Goal: Contribute content: Contribute content

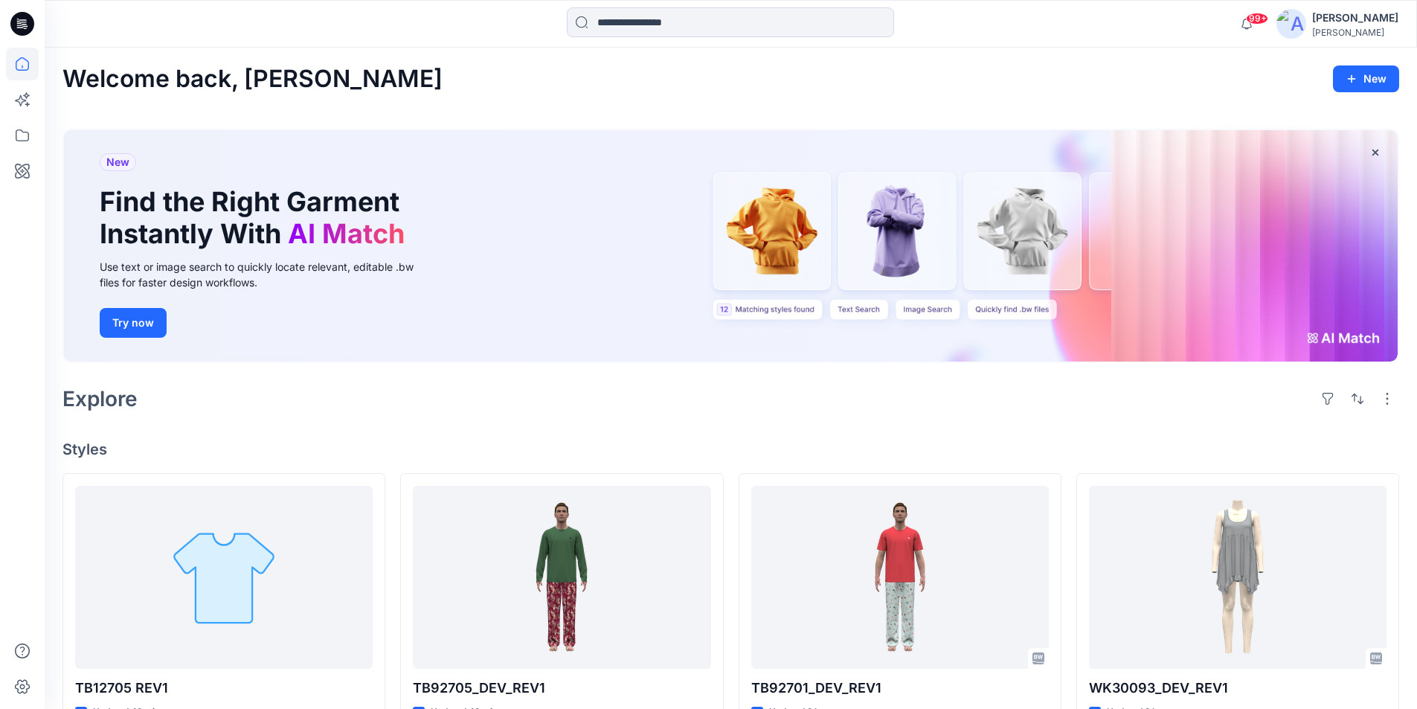
click at [18, 25] on icon at bounding box center [19, 25] width 5 height 1
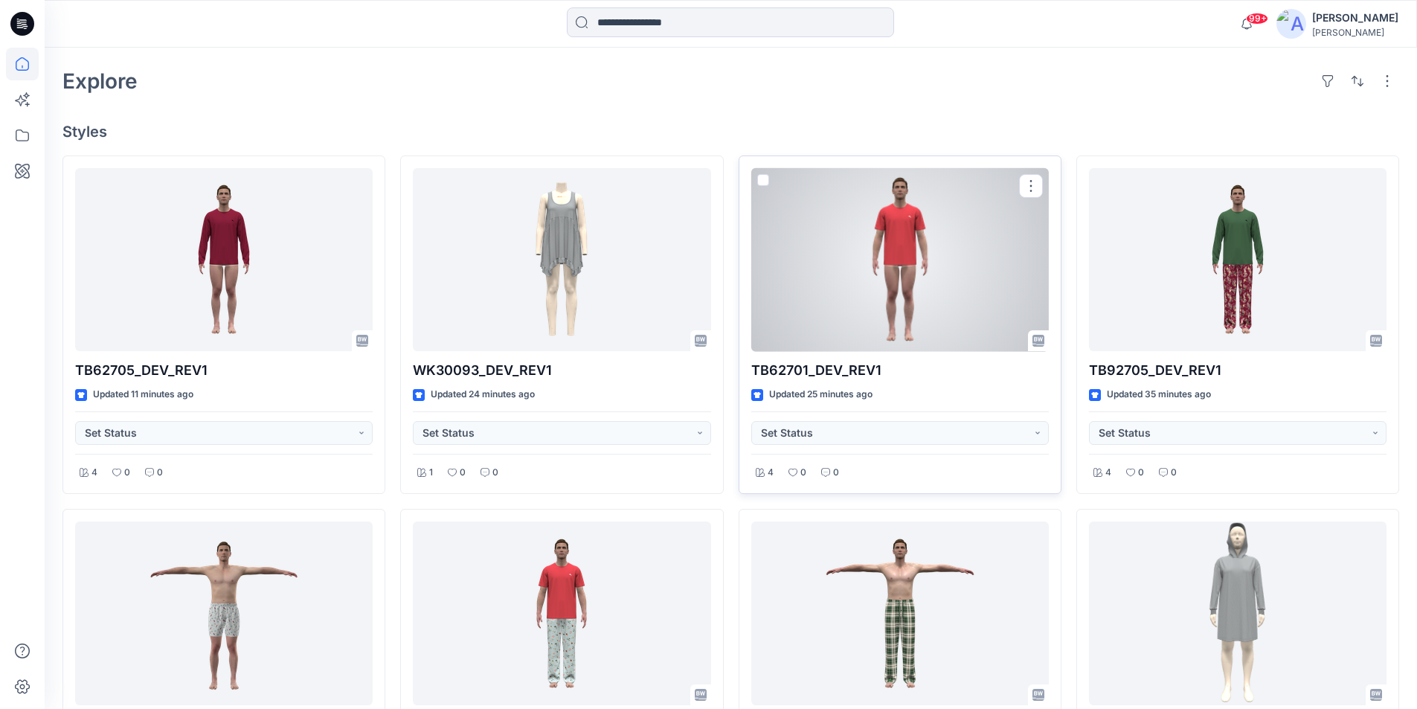
scroll to position [446, 0]
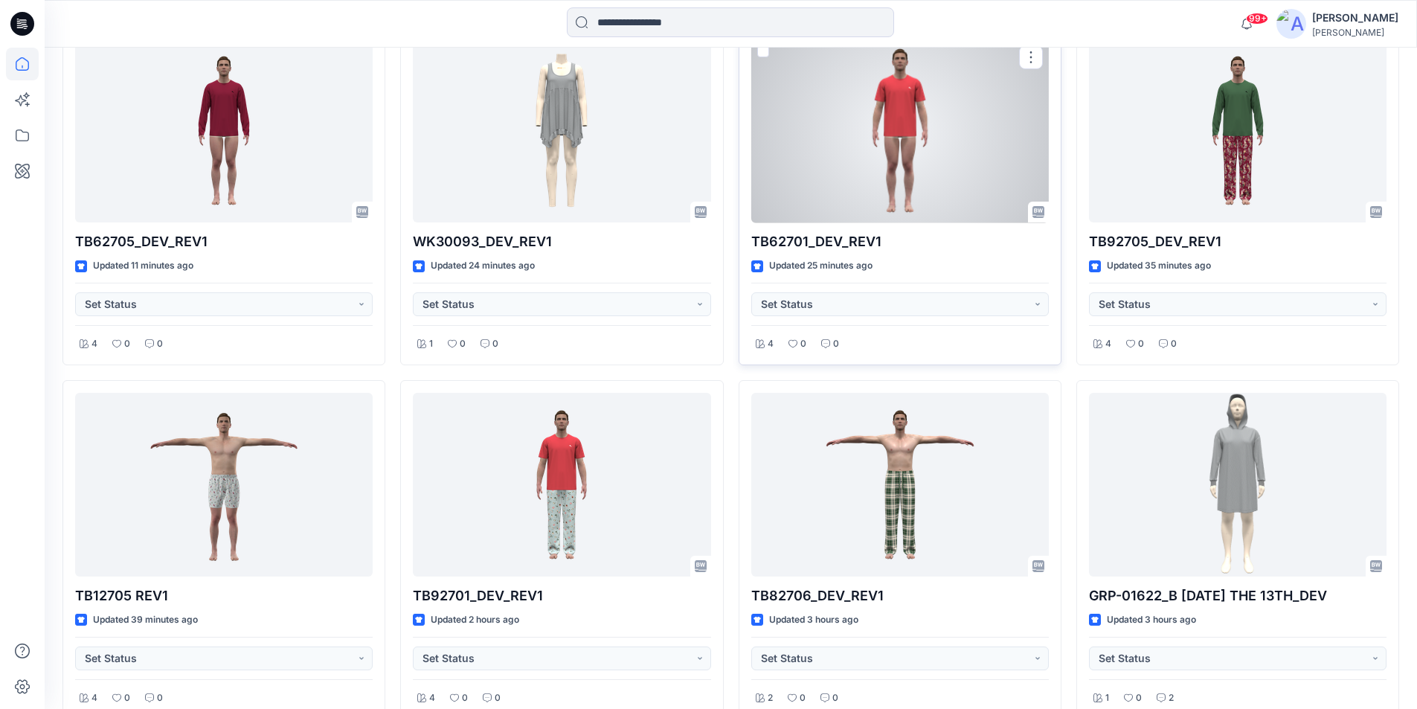
click at [962, 134] on div at bounding box center [900, 131] width 298 height 184
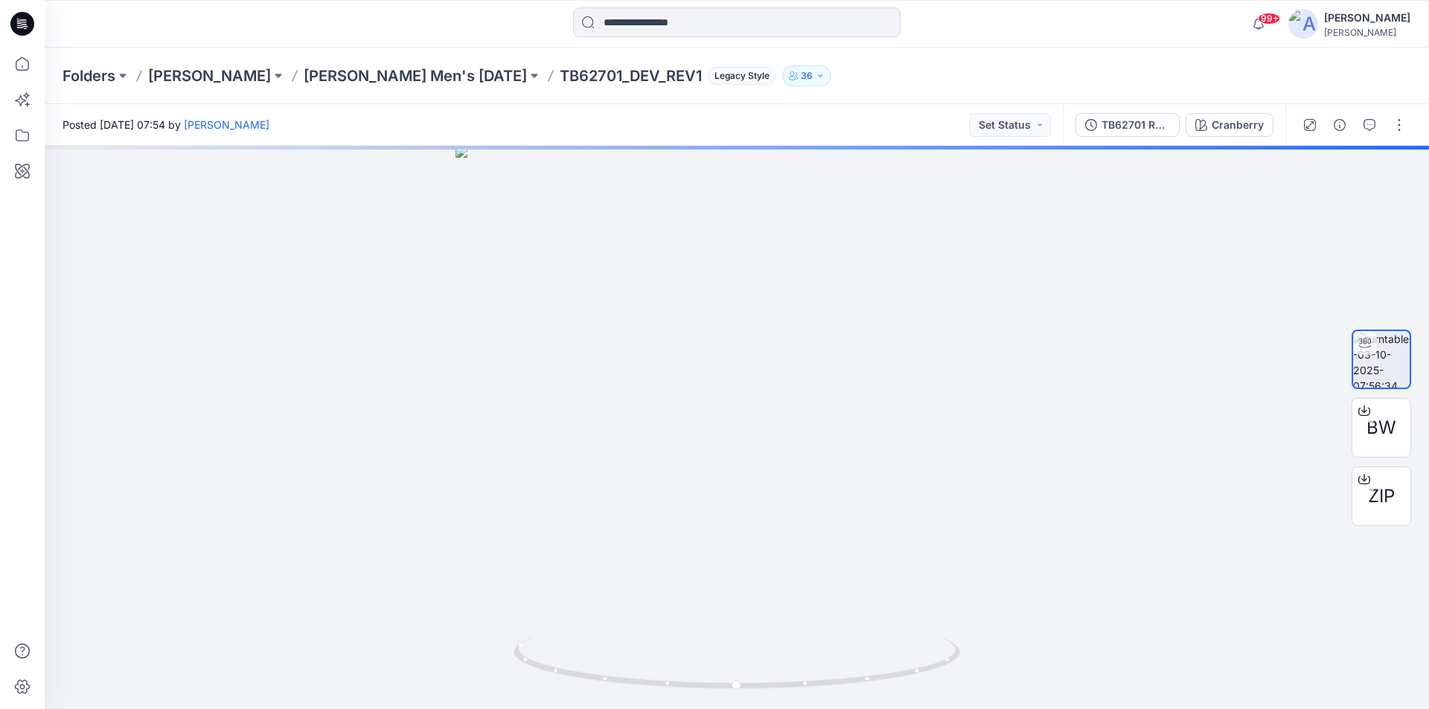
click at [16, 19] on icon at bounding box center [22, 24] width 24 height 24
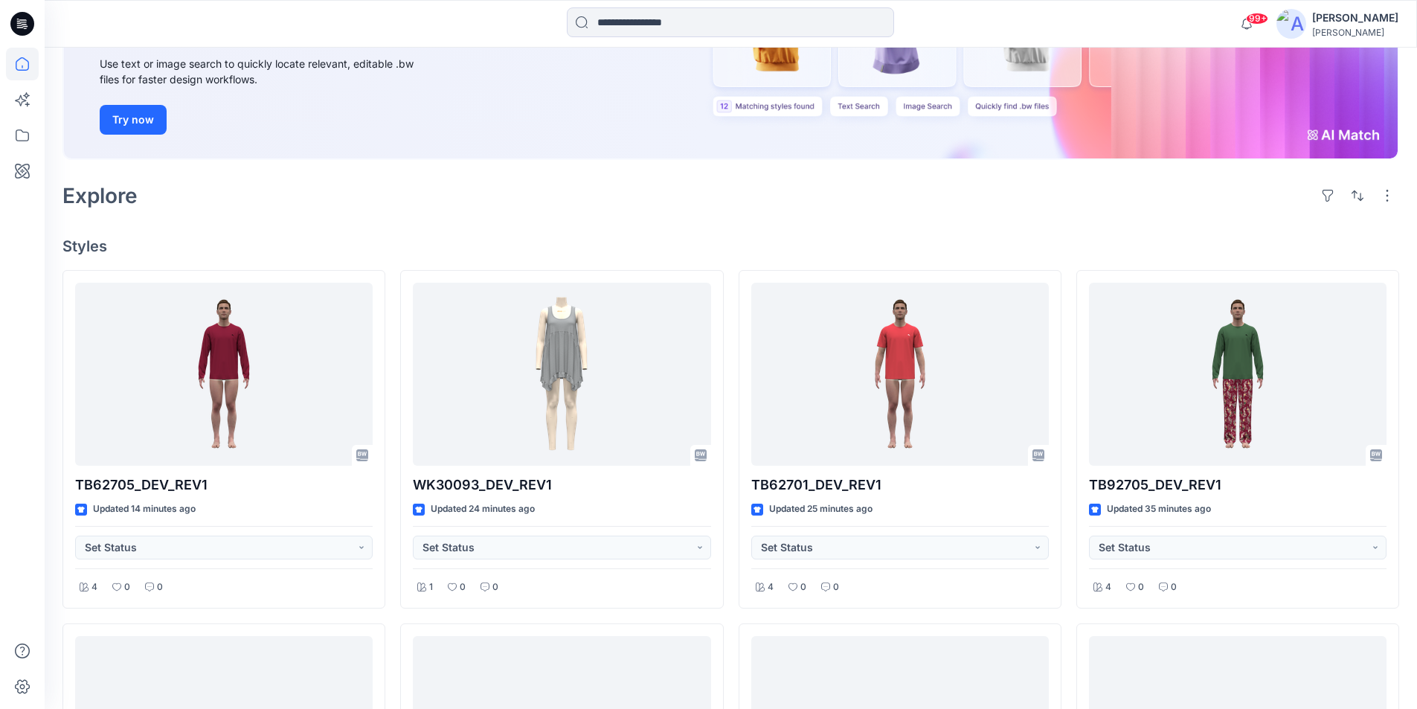
scroll to position [446, 0]
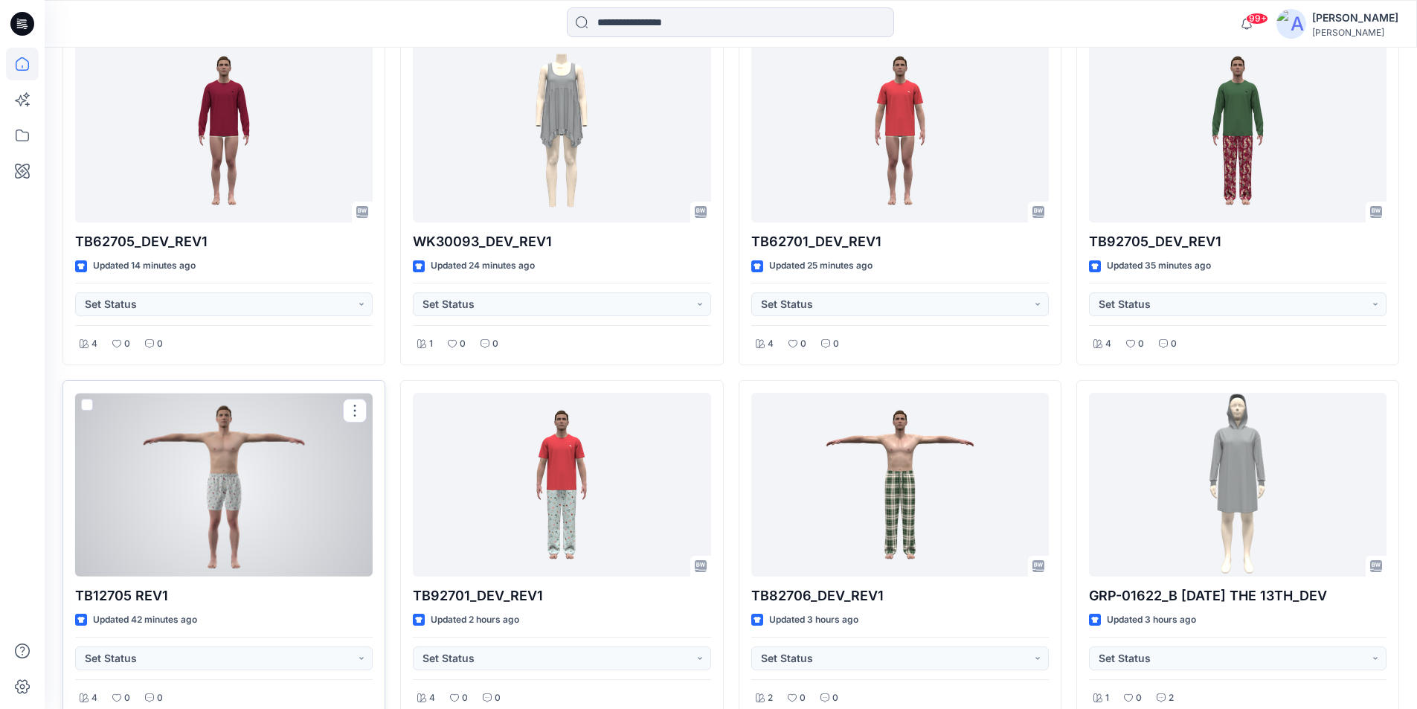
click at [273, 498] on div at bounding box center [224, 485] width 298 height 184
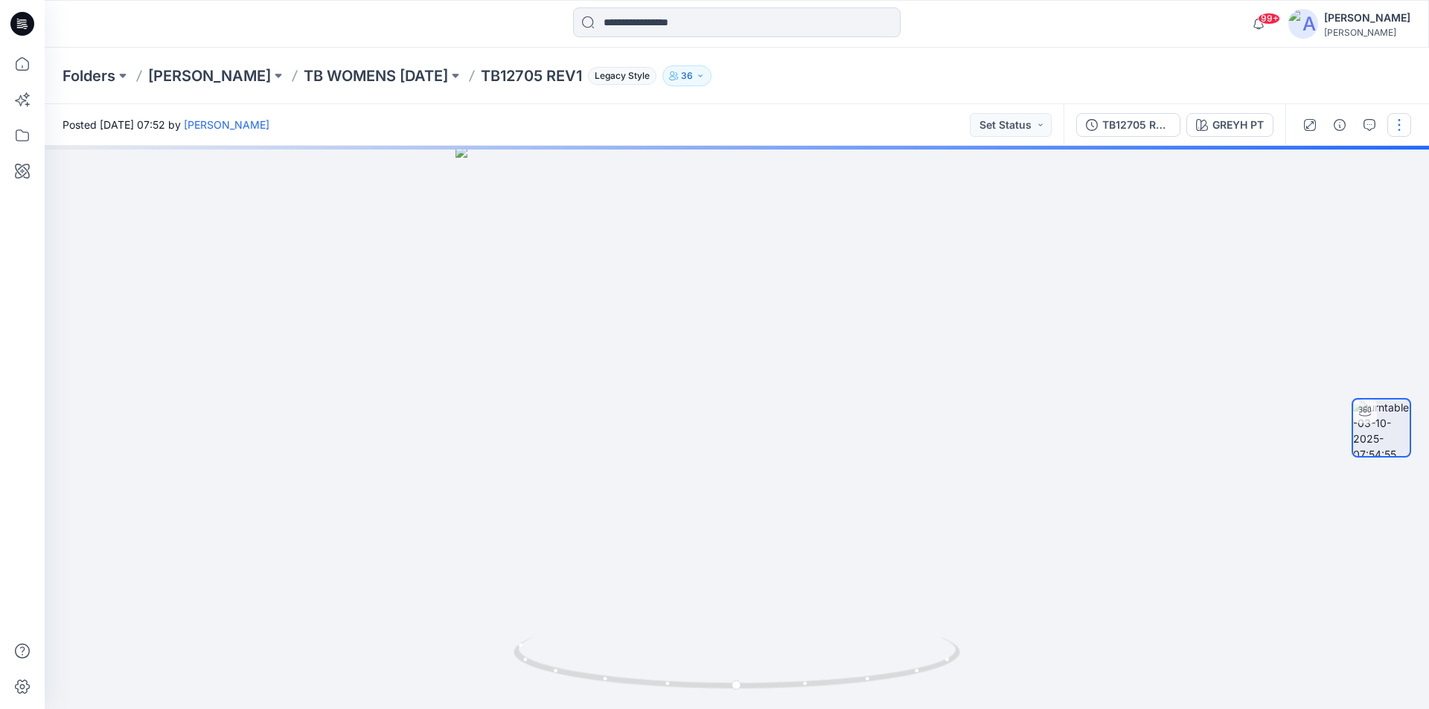
click at [1402, 121] on button "button" at bounding box center [1399, 125] width 24 height 24
click at [1305, 162] on p "Edit" at bounding box center [1304, 160] width 19 height 16
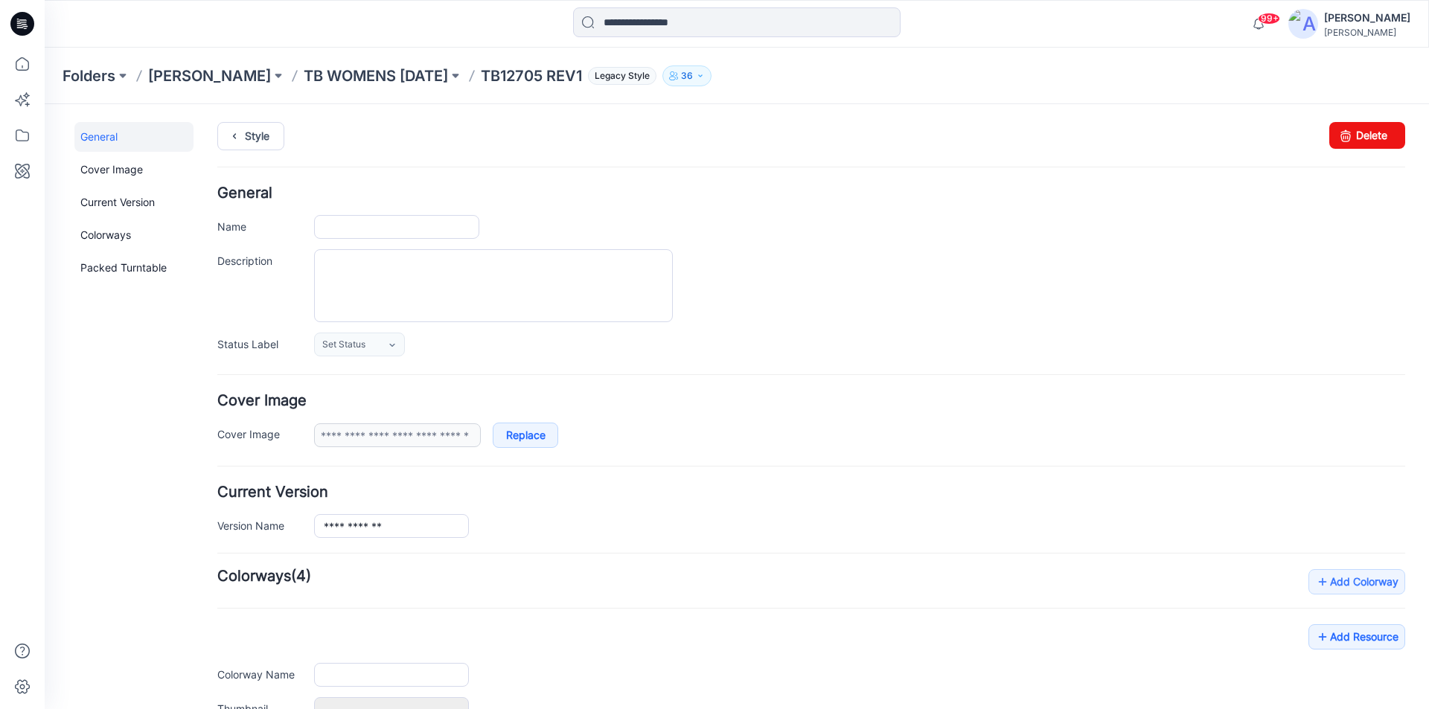
type input "**********"
type input "********"
type input "**********"
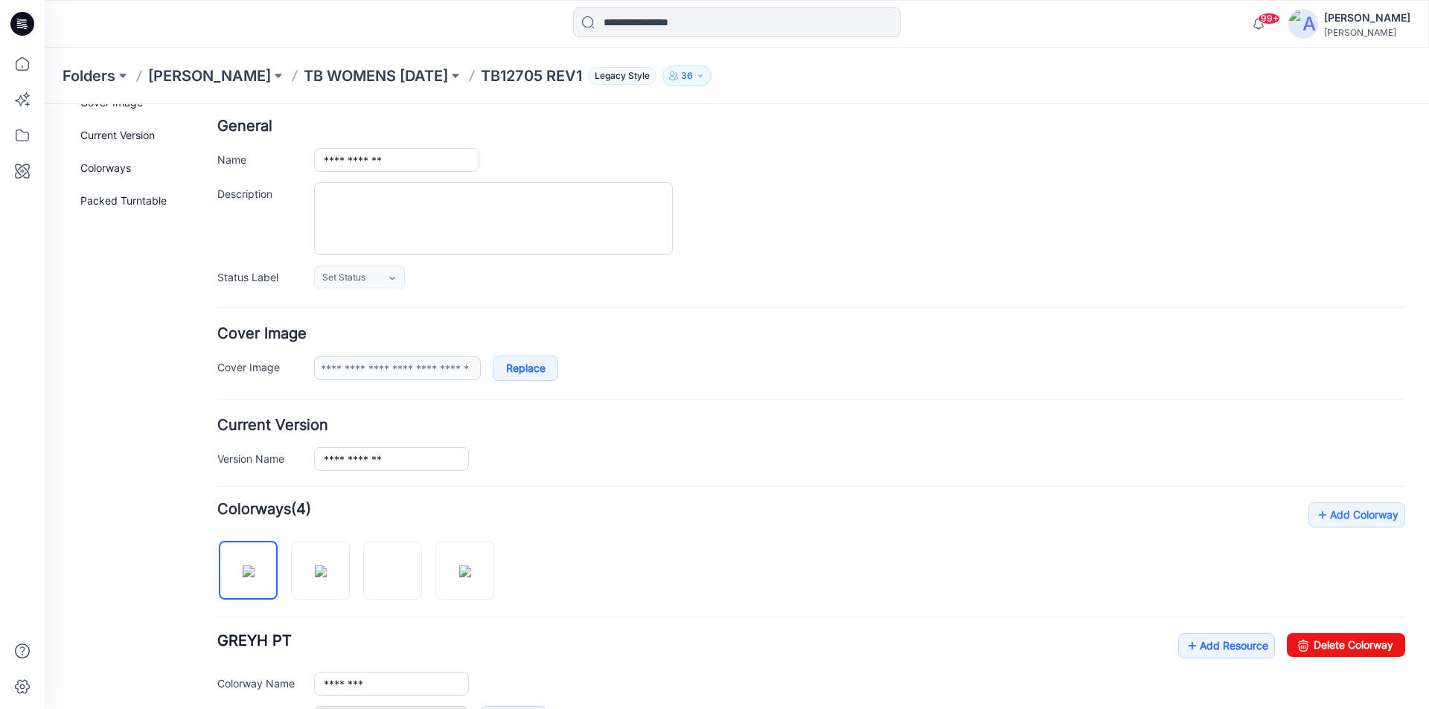
scroll to position [149, 0]
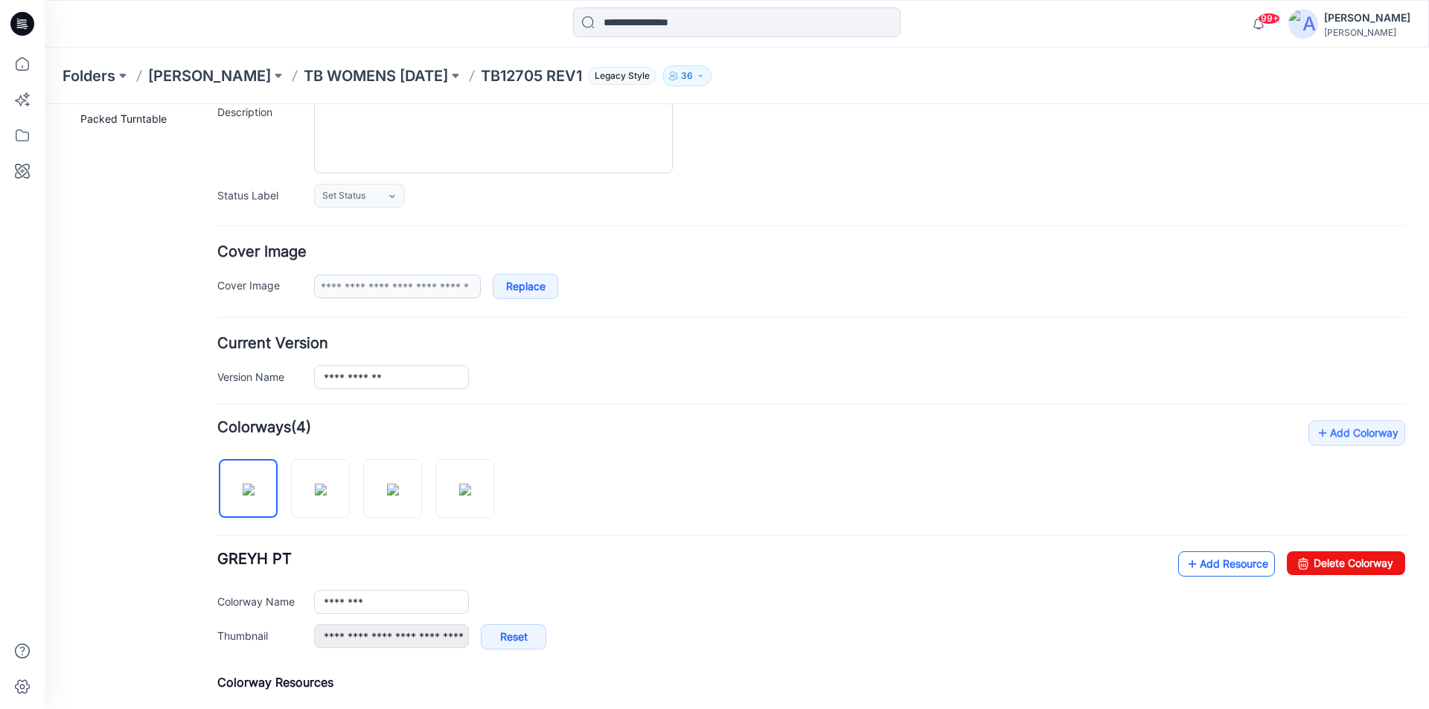
click at [1203, 560] on link "Add Resource" at bounding box center [1226, 563] width 97 height 25
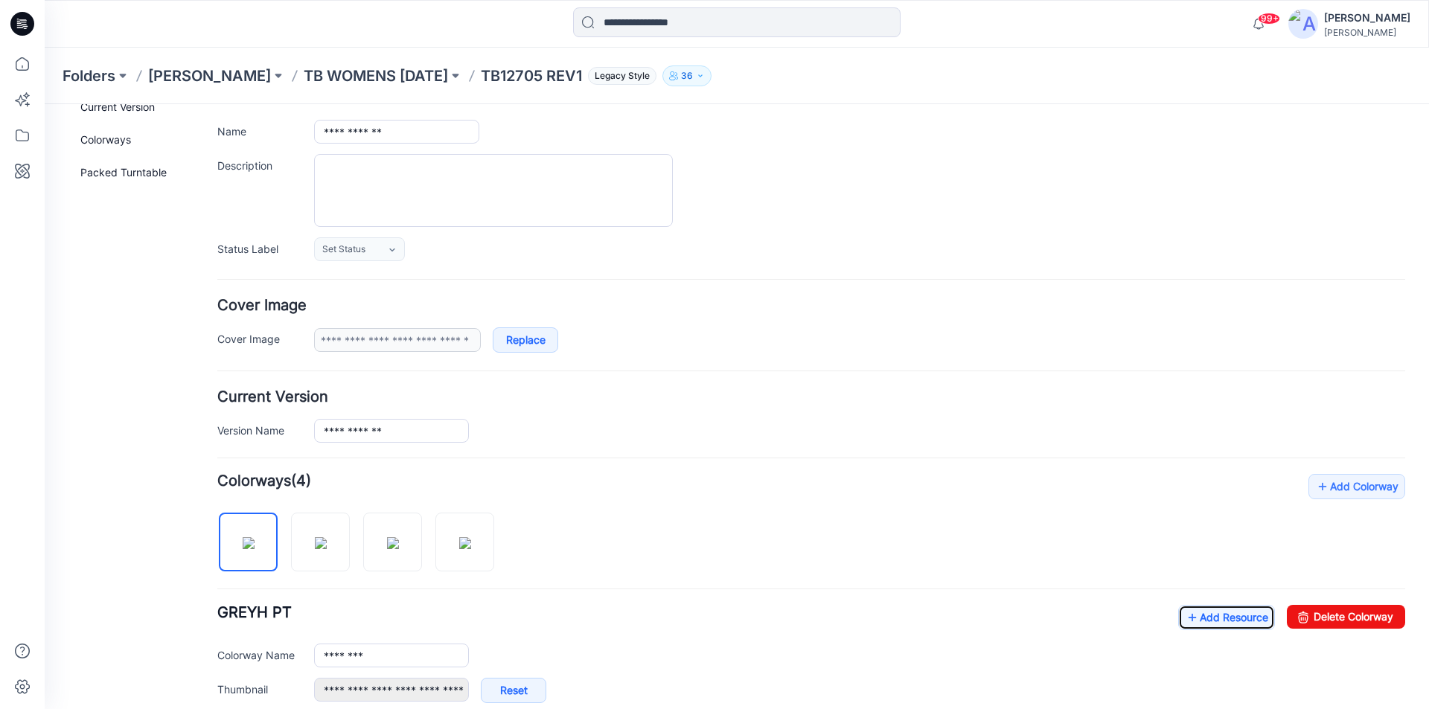
scroll to position [86, 0]
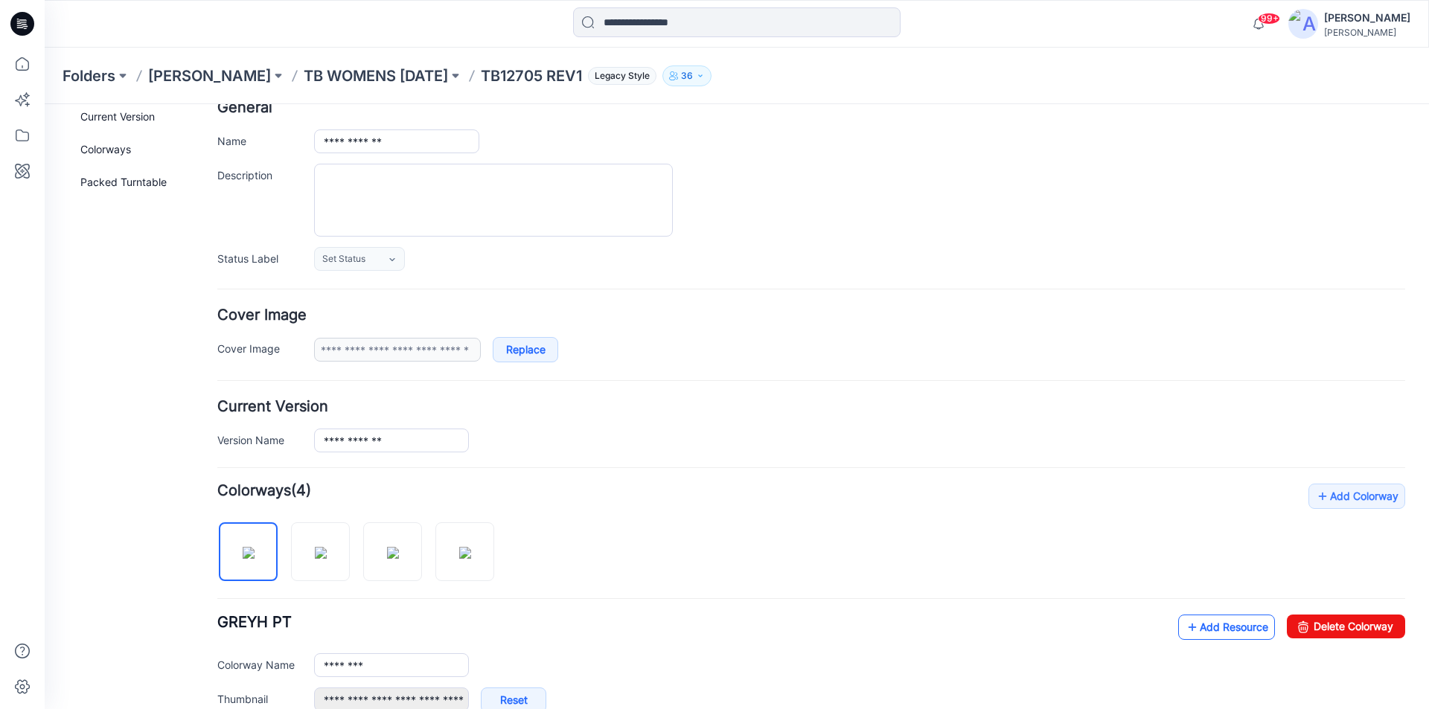
click at [1240, 627] on link "Add Resource" at bounding box center [1226, 627] width 97 height 25
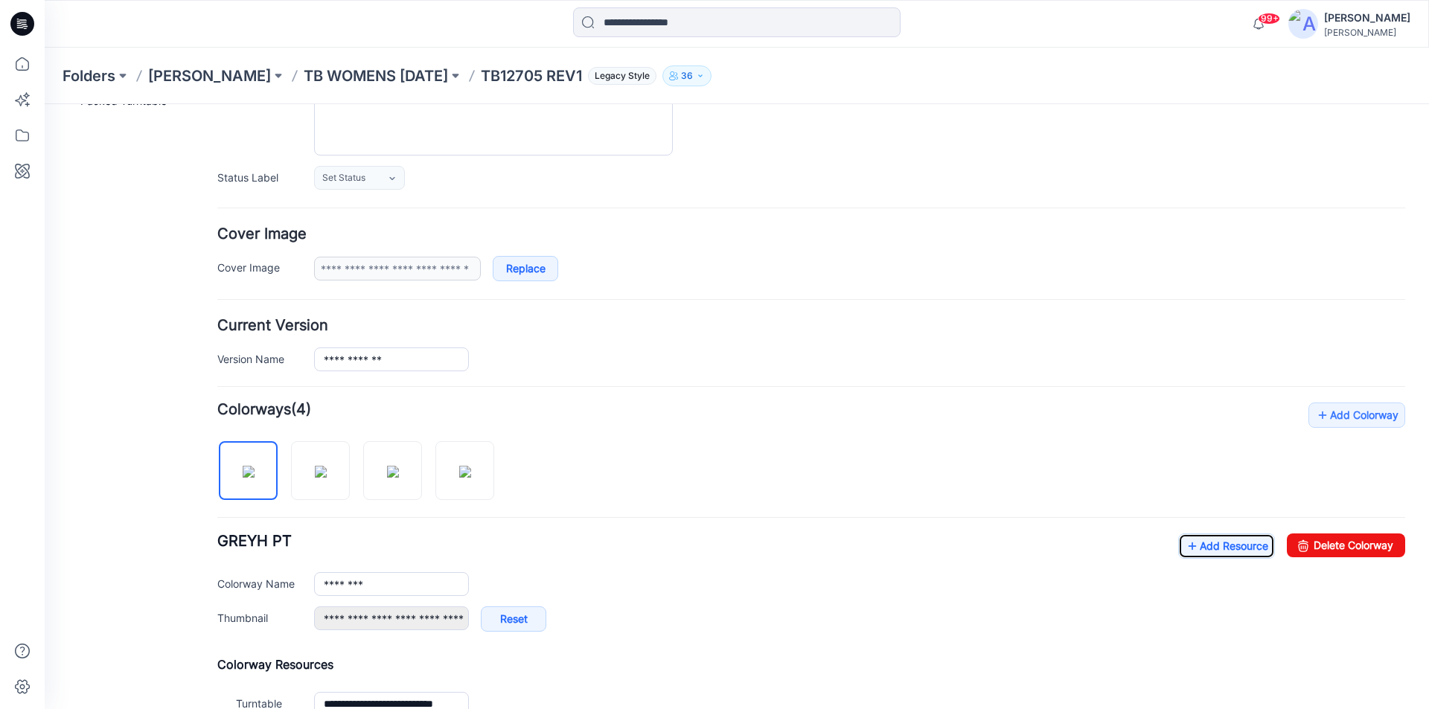
scroll to position [383, 0]
